Goal: Find specific page/section: Find specific page/section

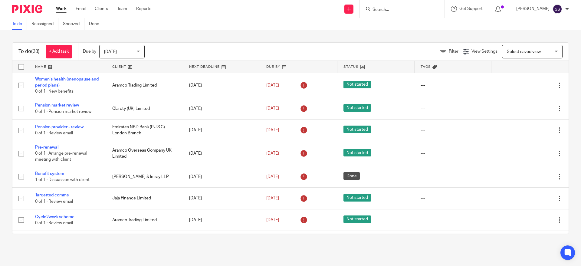
click at [395, 9] on input "Search" at bounding box center [399, 9] width 54 height 5
click at [395, 10] on input "Search" at bounding box center [399, 9] width 54 height 5
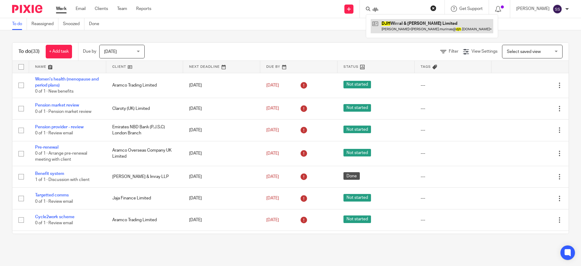
type input "djh"
click at [389, 23] on link at bounding box center [432, 26] width 123 height 14
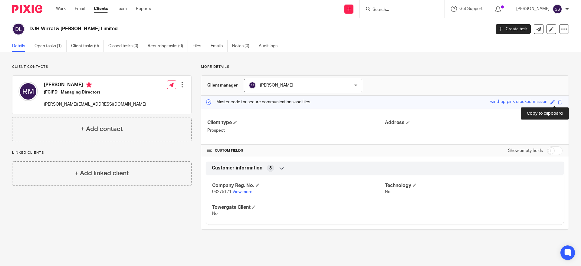
click at [558, 101] on span at bounding box center [560, 102] width 5 height 5
